Goal: Information Seeking & Learning: Understand process/instructions

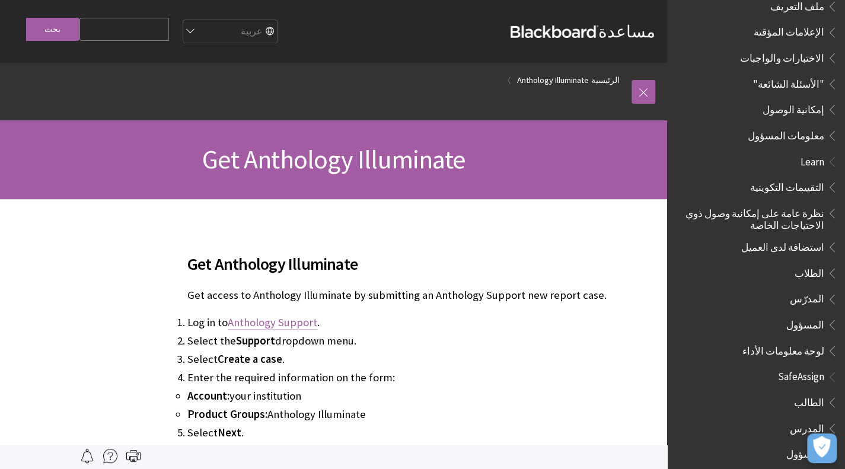
click at [289, 326] on link "Anthology Support" at bounding box center [273, 323] width 90 height 14
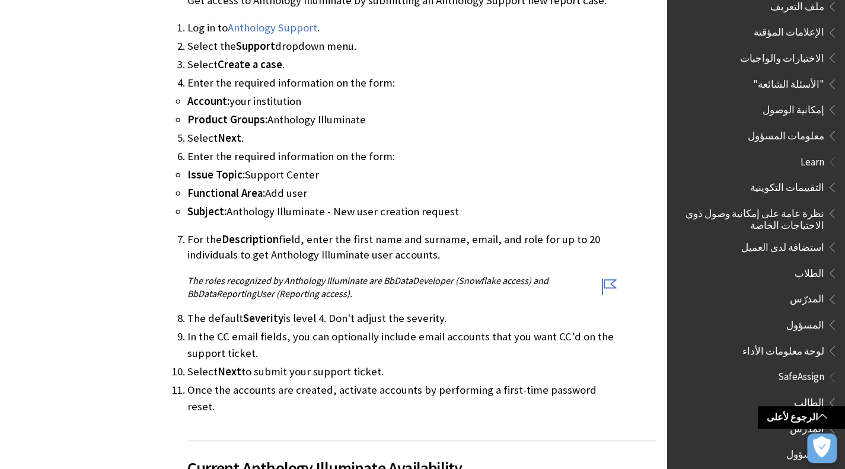
scroll to position [297, 0]
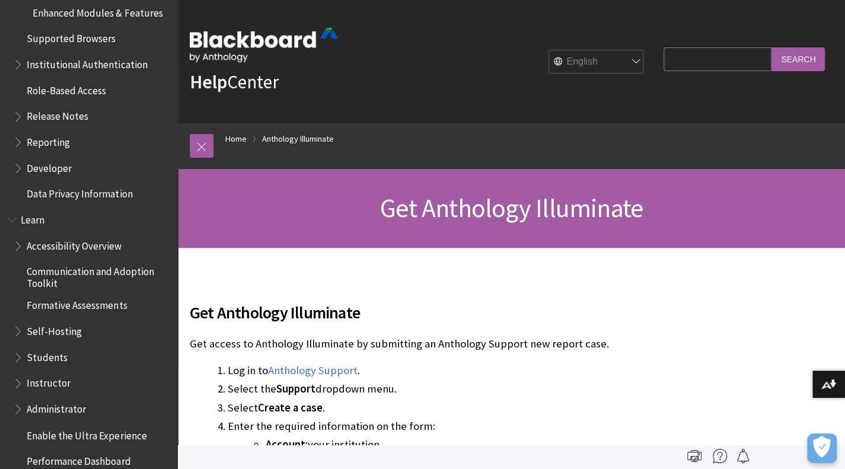
scroll to position [917, 0]
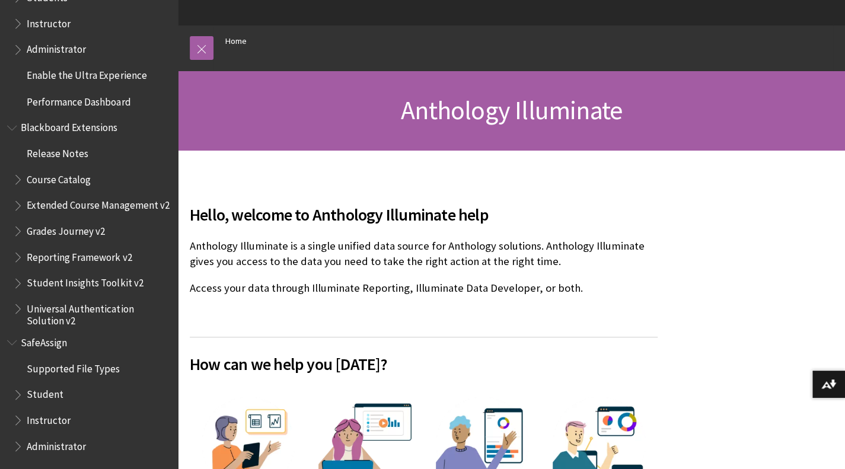
scroll to position [237, 0]
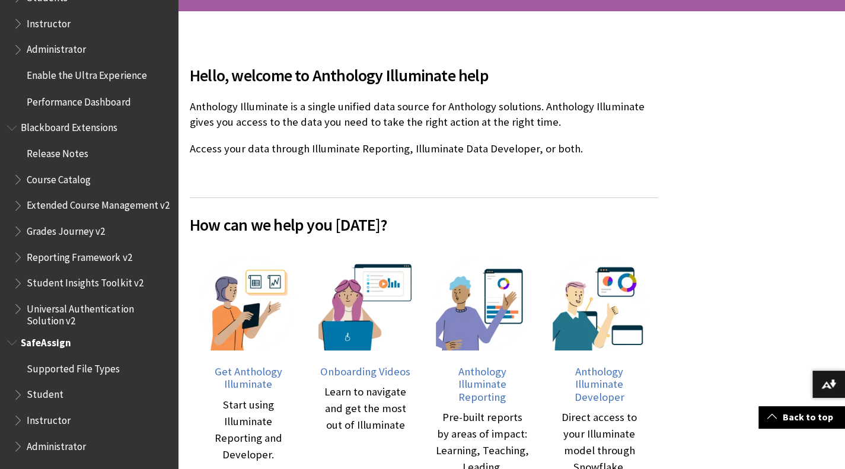
click at [63, 447] on span "Administrator" at bounding box center [56, 444] width 59 height 16
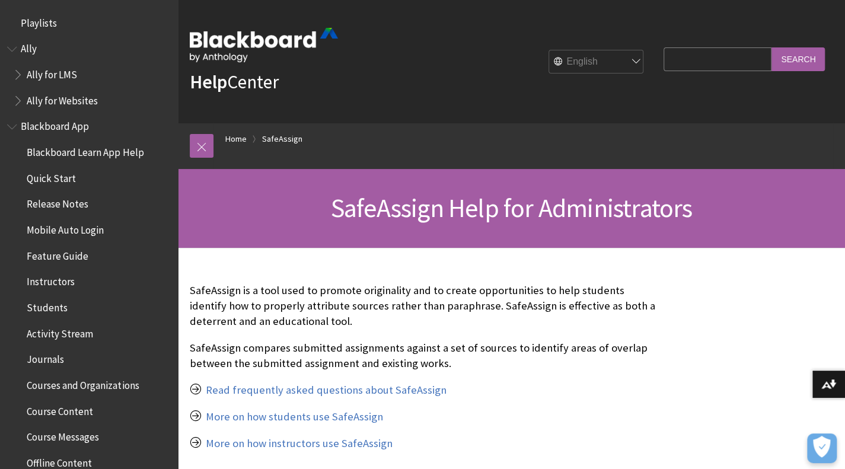
scroll to position [1361, 0]
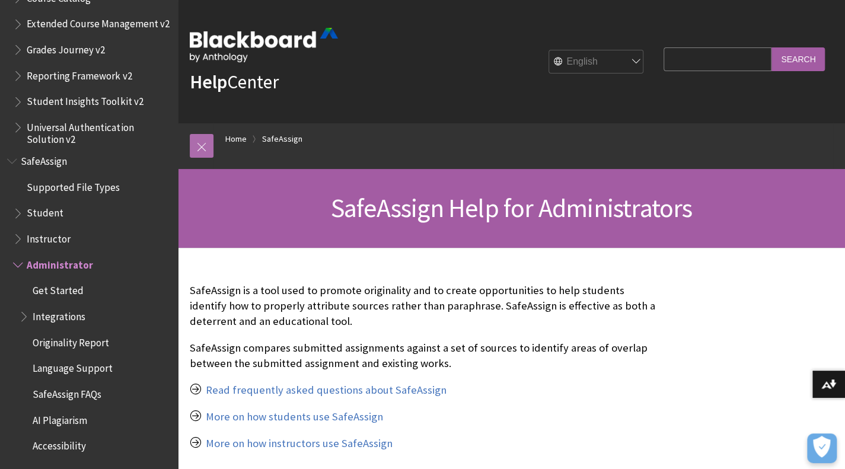
drag, startPoint x: 198, startPoint y: 144, endPoint x: 205, endPoint y: 139, distance: 9.4
click at [198, 144] on link at bounding box center [202, 146] width 24 height 24
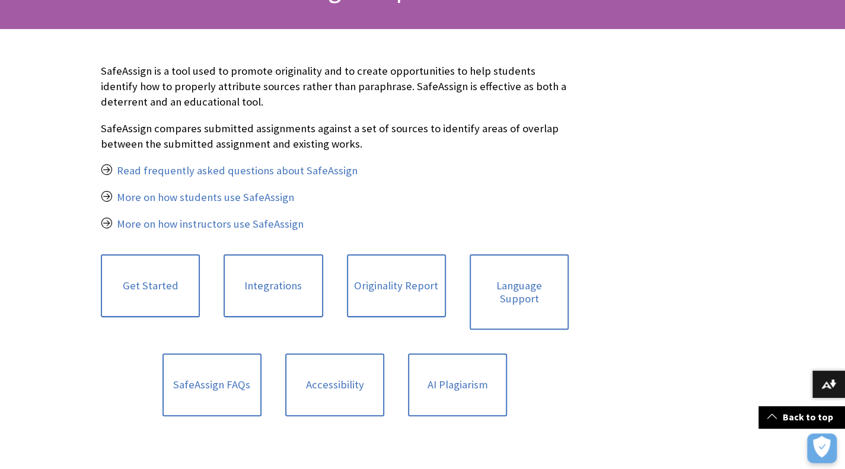
scroll to position [297, 0]
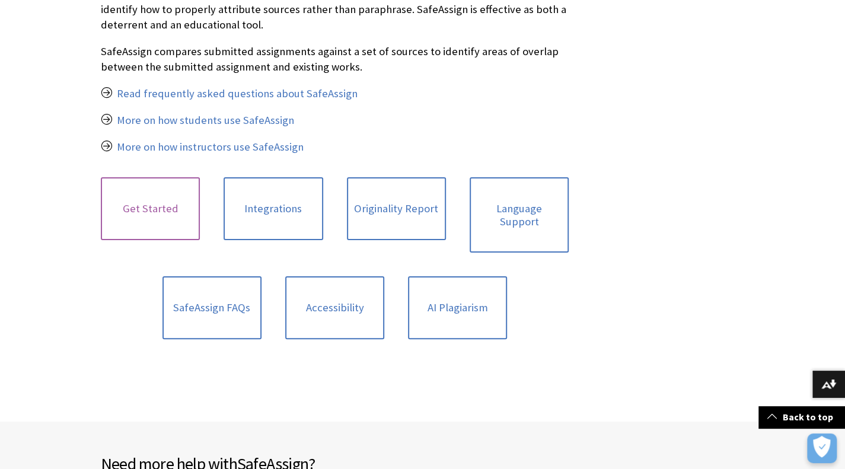
click at [132, 221] on link "Get Started" at bounding box center [150, 208] width 99 height 63
